Goal: Task Accomplishment & Management: Manage account settings

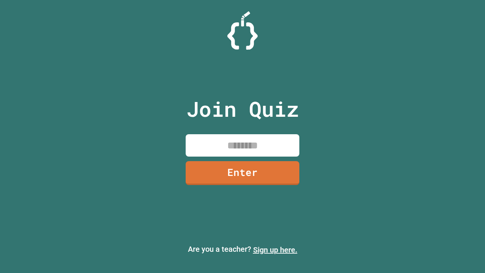
click at [275, 249] on link "Sign up here." at bounding box center [275, 249] width 44 height 9
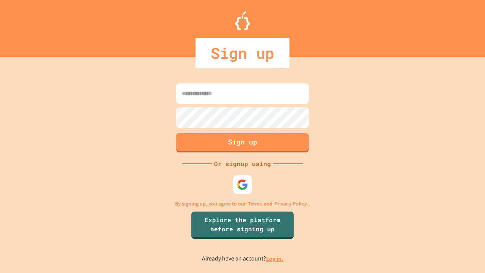
click at [275, 258] on link "Log in." at bounding box center [274, 258] width 17 height 8
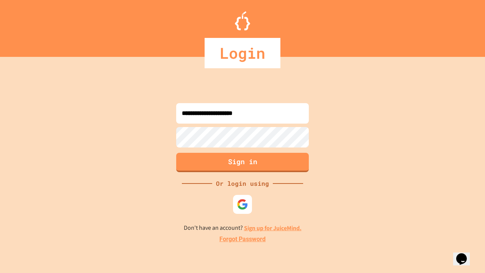
type input "**********"
